Goal: Information Seeking & Learning: Check status

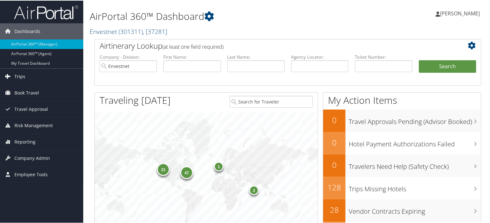
click at [19, 76] on span "Trips" at bounding box center [19, 76] width 11 height 16
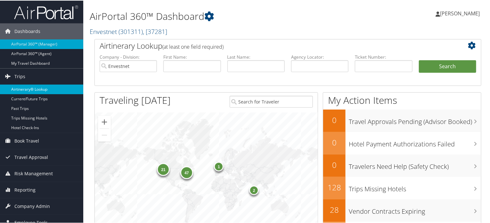
click at [35, 86] on link "Airtinerary® Lookup" at bounding box center [41, 89] width 83 height 10
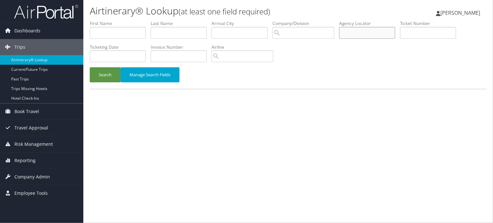
click at [377, 32] on input "text" at bounding box center [367, 33] width 56 height 12
paste input "DNFRR5"
click at [105, 75] on button "Search" at bounding box center [105, 74] width 31 height 15
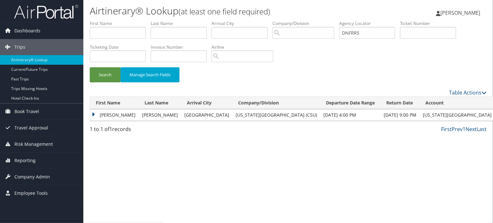
click at [99, 118] on td "ASHLEY" at bounding box center [114, 115] width 49 height 12
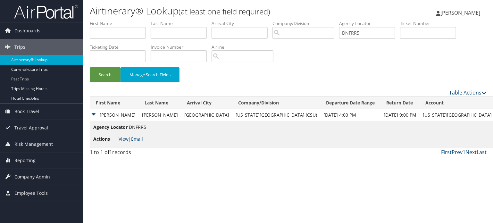
click at [126, 142] on link "View" at bounding box center [124, 139] width 10 height 6
drag, startPoint x: 363, startPoint y: 32, endPoint x: 264, endPoint y: 32, distance: 99.0
click at [258, 20] on ul "First Name Last Name Departure City Arrival City Company/Division Airport/City …" at bounding box center [288, 20] width 396 height 0
paste input "G5WZ"
click at [109, 75] on button "Search" at bounding box center [105, 74] width 31 height 15
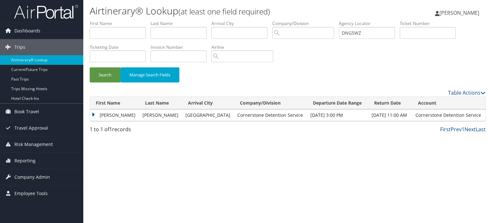
click at [115, 117] on td "DANIEL RAYMOND" at bounding box center [114, 115] width 49 height 12
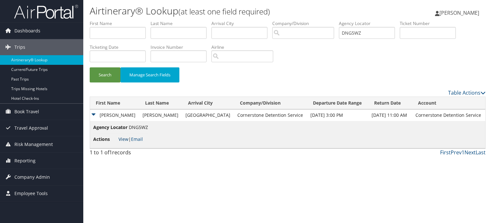
click at [123, 138] on link "View" at bounding box center [124, 139] width 10 height 6
drag, startPoint x: 380, startPoint y: 37, endPoint x: 234, endPoint y: 39, distance: 145.4
click at [231, 20] on ul "First Name Last Name Departure City Arrival City Company/Division Airport/City …" at bounding box center [288, 20] width 396 height 0
paste input "2B64"
type input "DN2B64"
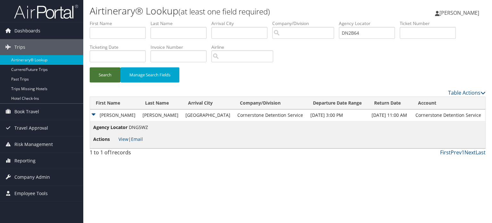
click at [102, 78] on button "Search" at bounding box center [105, 74] width 31 height 15
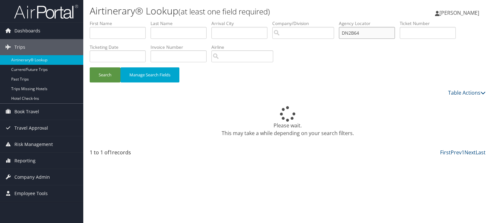
click at [359, 36] on input "DN2B64" at bounding box center [367, 33] width 56 height 12
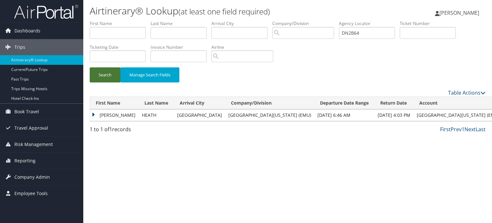
click at [105, 78] on button "Search" at bounding box center [105, 74] width 31 height 15
click at [104, 114] on td "STANLEY" at bounding box center [114, 115] width 49 height 12
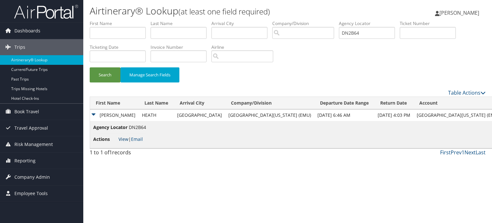
click at [122, 138] on link "View" at bounding box center [124, 139] width 10 height 6
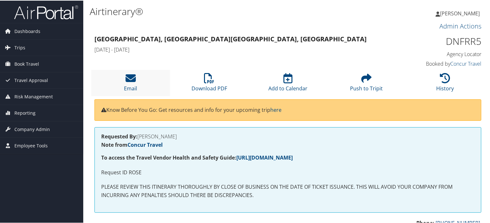
click at [138, 82] on li "Email" at bounding box center [130, 82] width 79 height 26
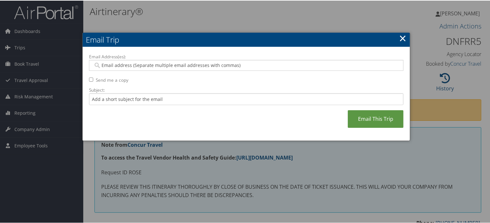
click at [180, 61] on div at bounding box center [246, 64] width 315 height 11
click at [180, 63] on input "Email Address(es):" at bounding box center [246, 64] width 306 height 6
paste input "ASHLEY.MORRIS@WESTCARE.COM"
type input "ASHLEY.MORRIS@WESTCARE.COM"
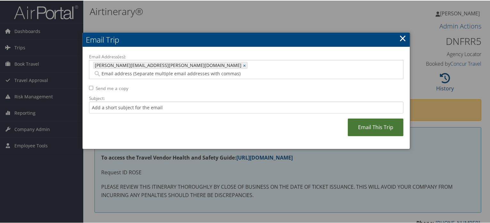
click at [375, 118] on link "Email This Trip" at bounding box center [376, 127] width 56 height 18
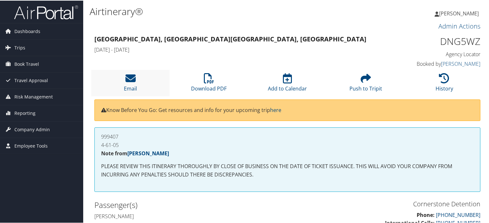
click at [135, 77] on li "Email" at bounding box center [130, 82] width 78 height 26
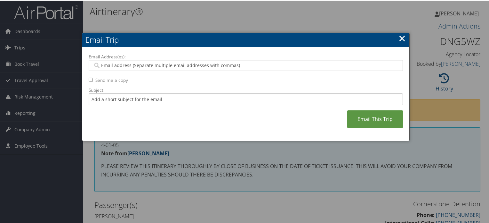
click at [129, 66] on input "Email Address(es):" at bounding box center [246, 64] width 306 height 6
paste input "DMORRIS@CORNERSTONEINC.COM"
type input "DMORRIS@CORNERSTONEINC.COM"
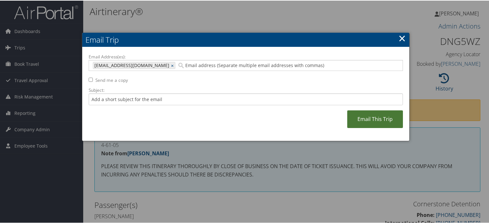
click at [390, 117] on link "Email This Trip" at bounding box center [376, 119] width 56 height 18
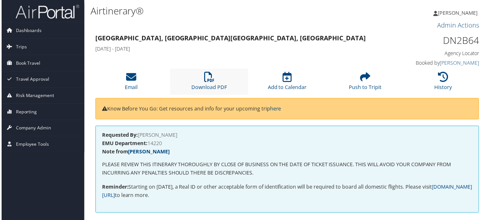
click at [196, 77] on li "Download PDF" at bounding box center [209, 82] width 78 height 26
click at [130, 80] on icon at bounding box center [131, 77] width 10 height 10
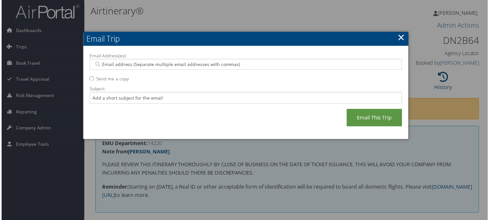
click at [140, 65] on input "Email Address(es):" at bounding box center [246, 64] width 306 height 6
paste input "[EMAIL_ADDRESS][DOMAIN_NAME]"
type input "[EMAIL_ADDRESS][DOMAIN_NAME]"
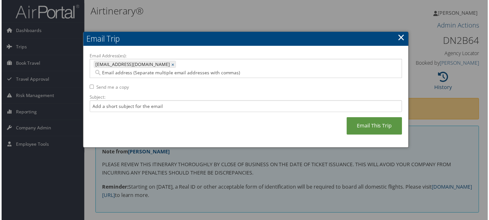
paste input "[EMAIL_ADDRESS][DOMAIN_NAME]"
type input "[EMAIL_ADDRESS][DOMAIN_NAME]"
type input "[EMAIL_ADDRESS][DOMAIN_NAME], [EMAIL_ADDRESS][DOMAIN_NAME]"
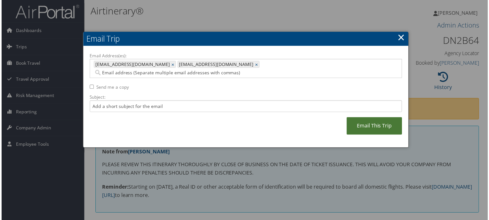
click at [365, 120] on link "Email This Trip" at bounding box center [376, 127] width 56 height 18
